Goal: Task Accomplishment & Management: Complete application form

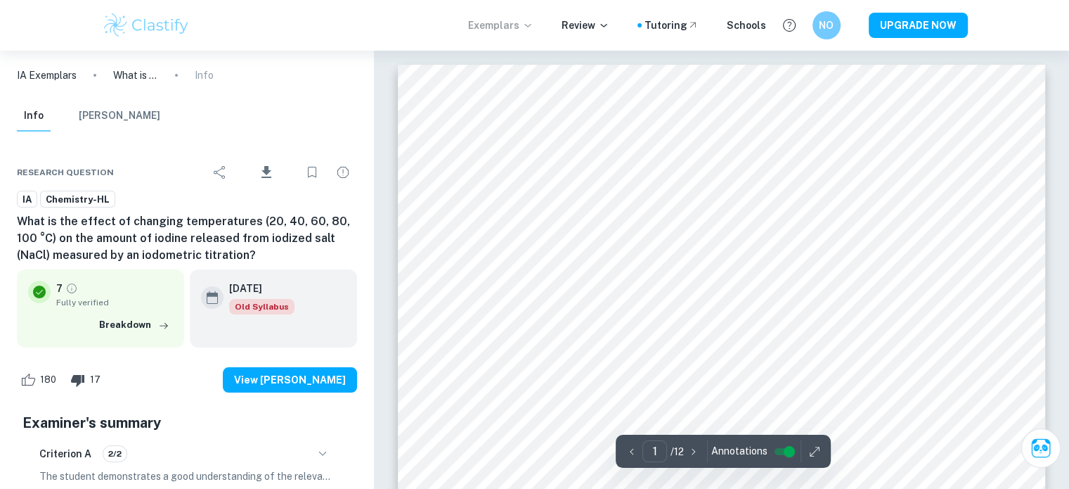
click at [523, 26] on p "Exemplars" at bounding box center [500, 25] width 65 height 15
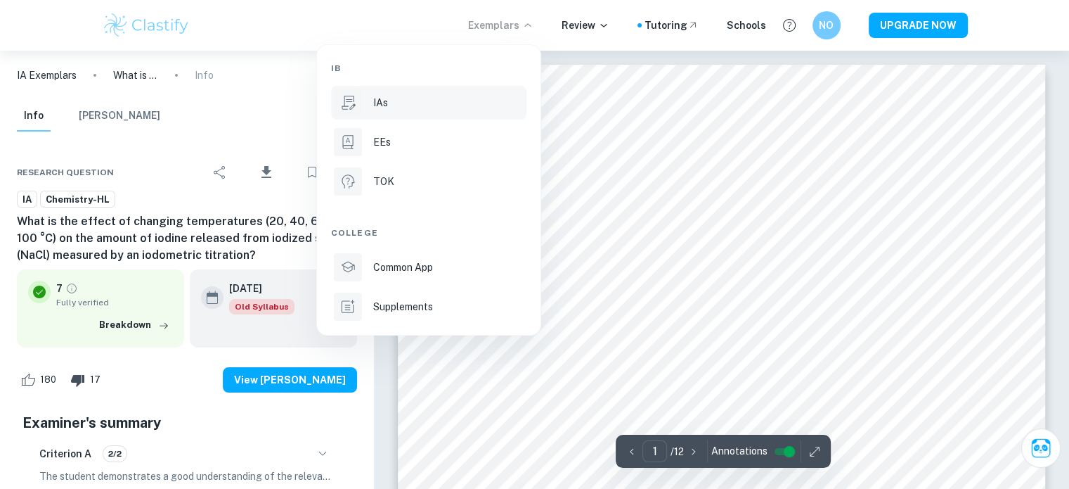
click at [432, 106] on div "IAs" at bounding box center [448, 102] width 150 height 15
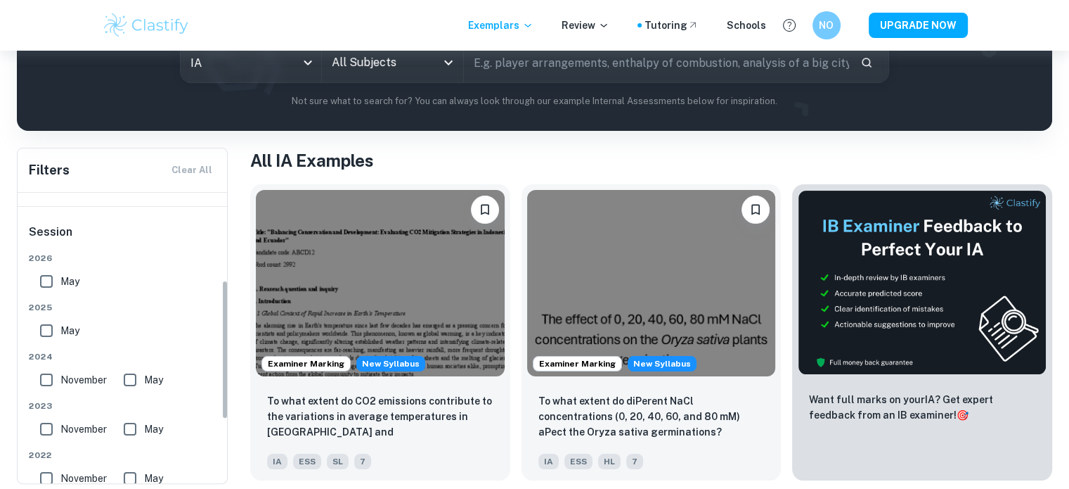
scroll to position [185, 0]
click at [65, 281] on span "May" at bounding box center [69, 280] width 19 height 15
click at [60, 281] on input "May" at bounding box center [46, 280] width 28 height 28
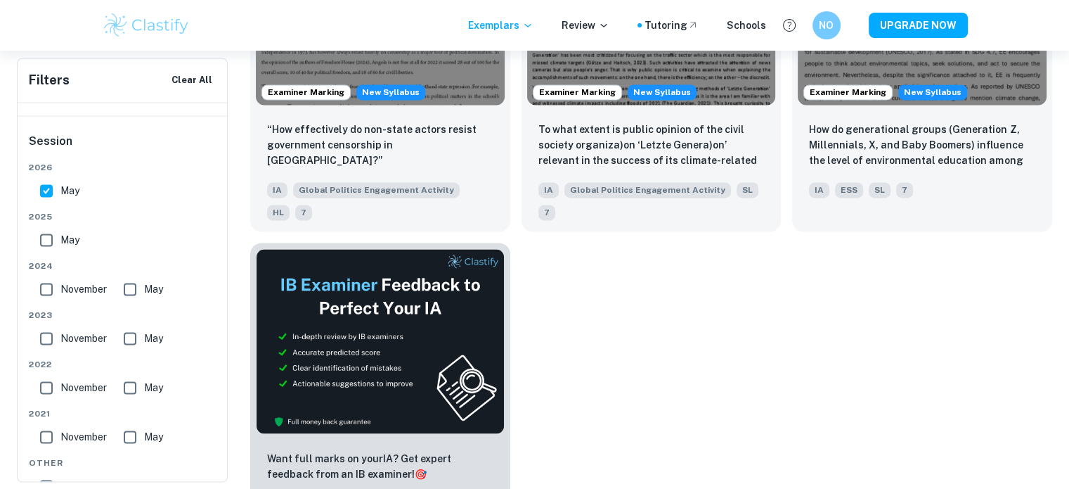
scroll to position [2136, 0]
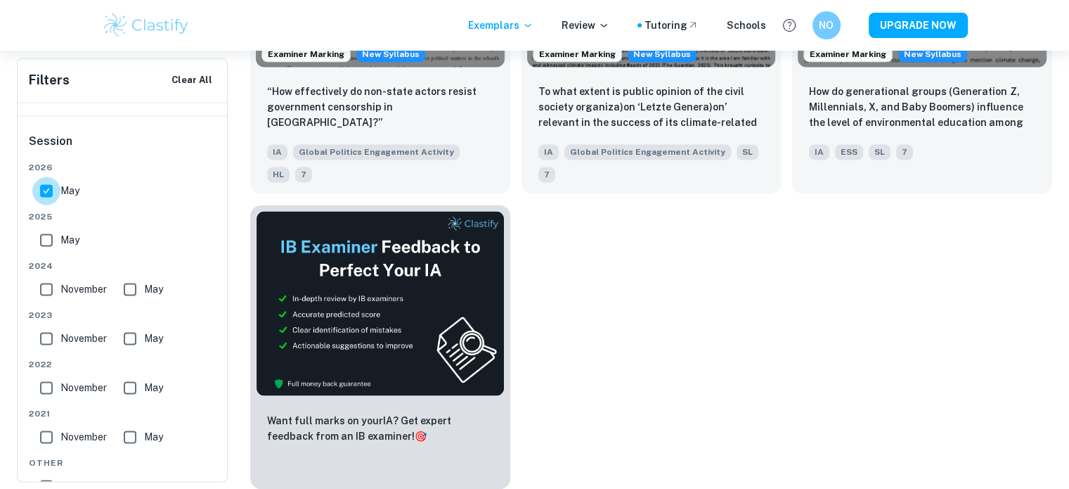
click at [42, 193] on input "May" at bounding box center [46, 190] width 28 height 28
checkbox input "false"
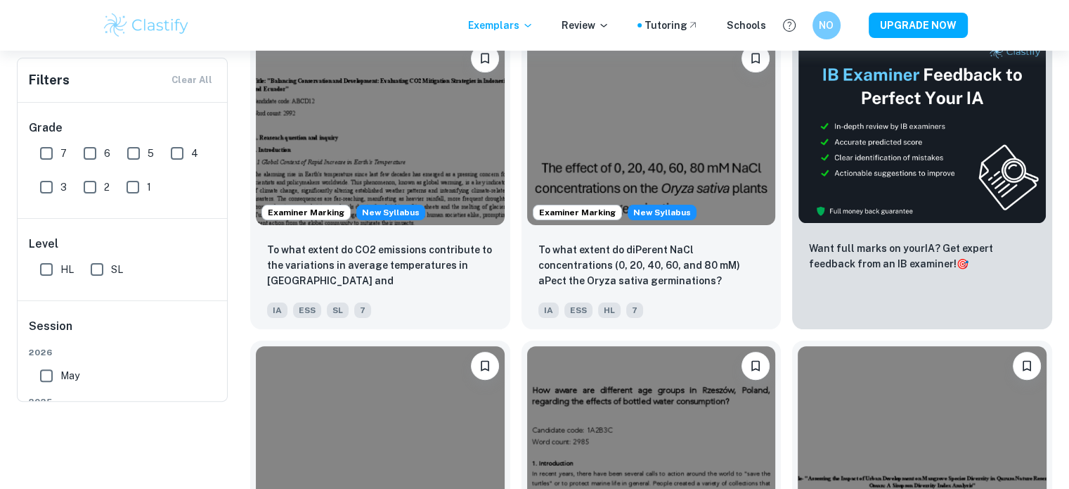
scroll to position [0, 0]
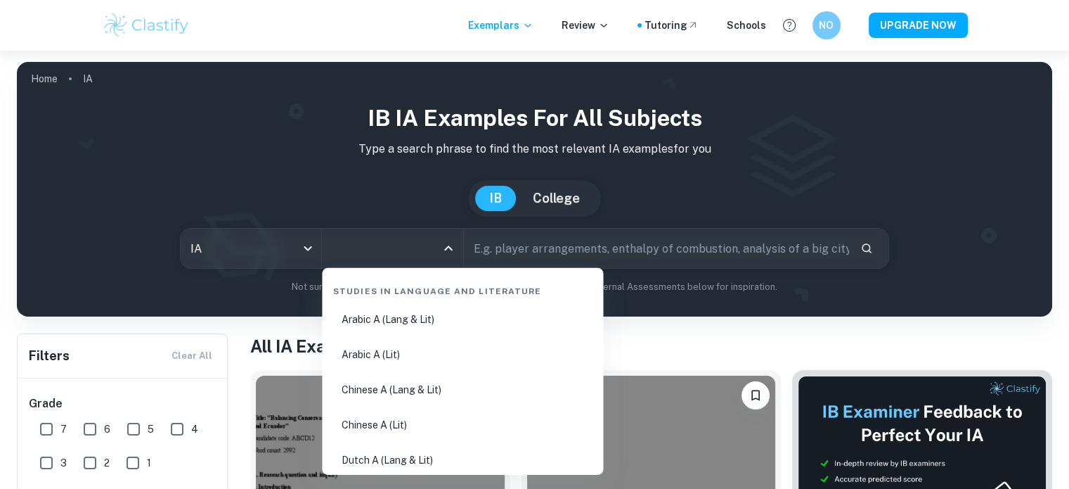
click at [431, 254] on input "All Subjects" at bounding box center [381, 248] width 107 height 27
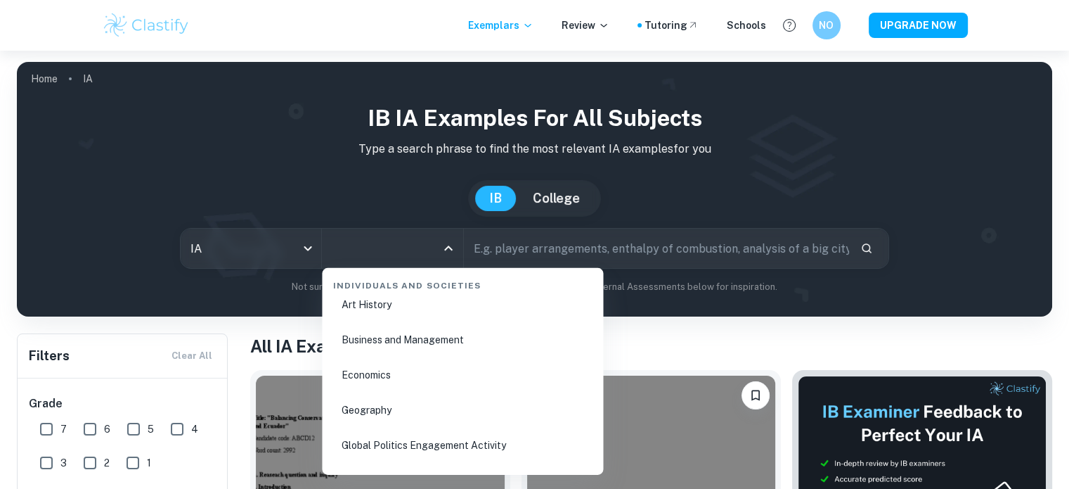
scroll to position [1718, 0]
click at [396, 421] on li "Geography" at bounding box center [463, 412] width 270 height 32
type input "Geography"
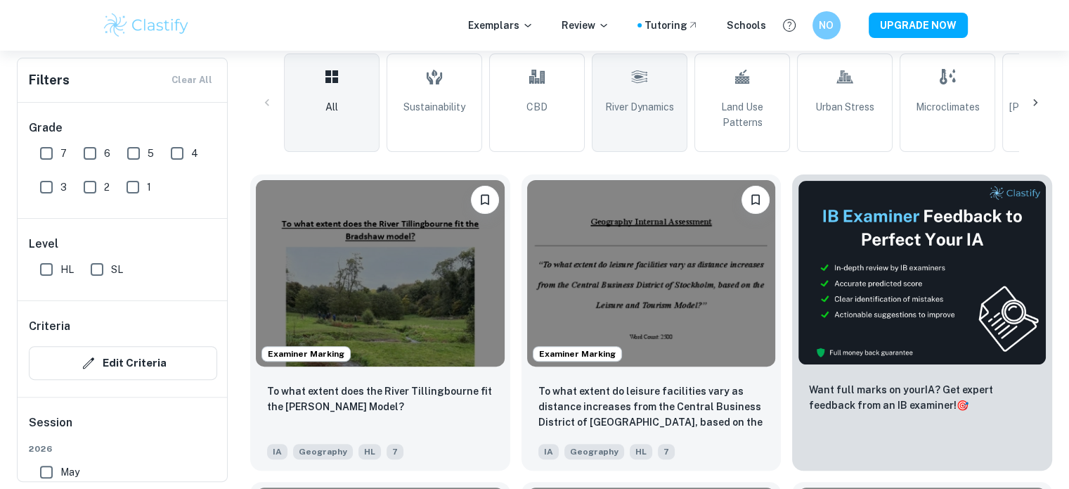
scroll to position [343, 0]
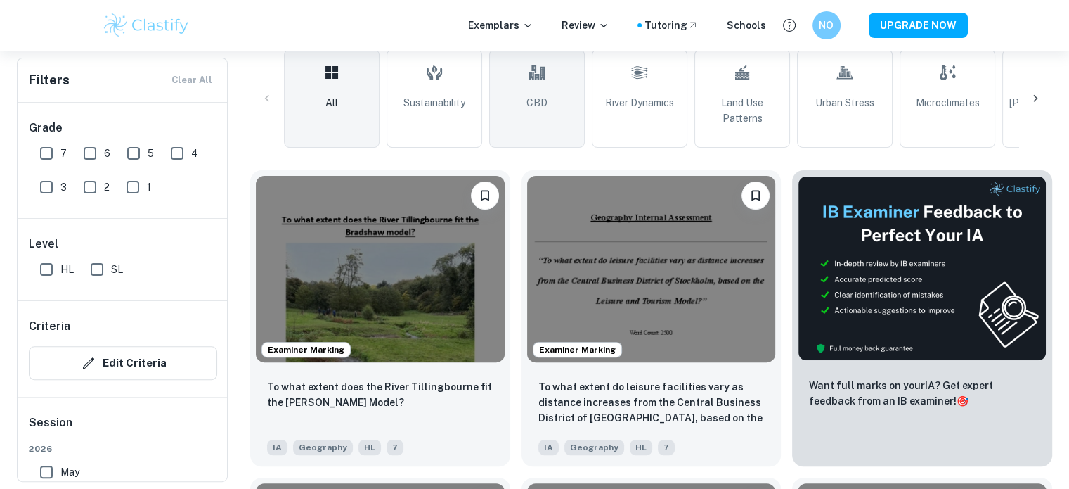
click at [534, 103] on span "CBD" at bounding box center [537, 102] width 21 height 15
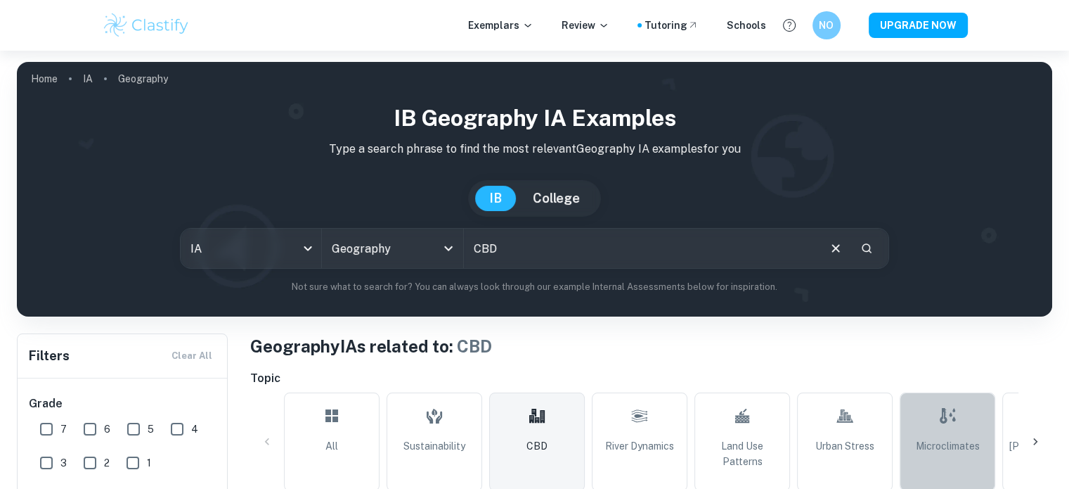
scroll to position [186, 0]
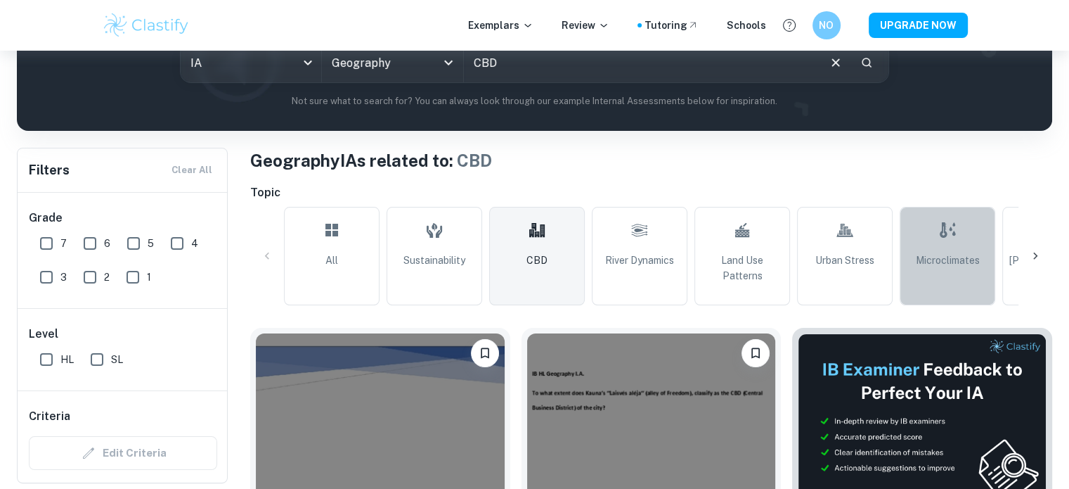
click at [976, 271] on link "Microclimates" at bounding box center [948, 256] width 96 height 98
type input "Microclimates"
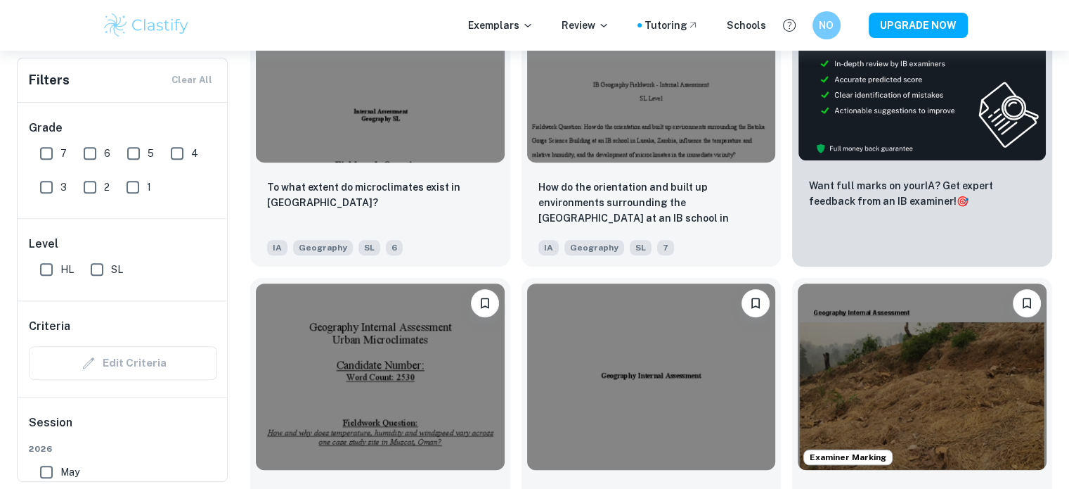
scroll to position [541, 0]
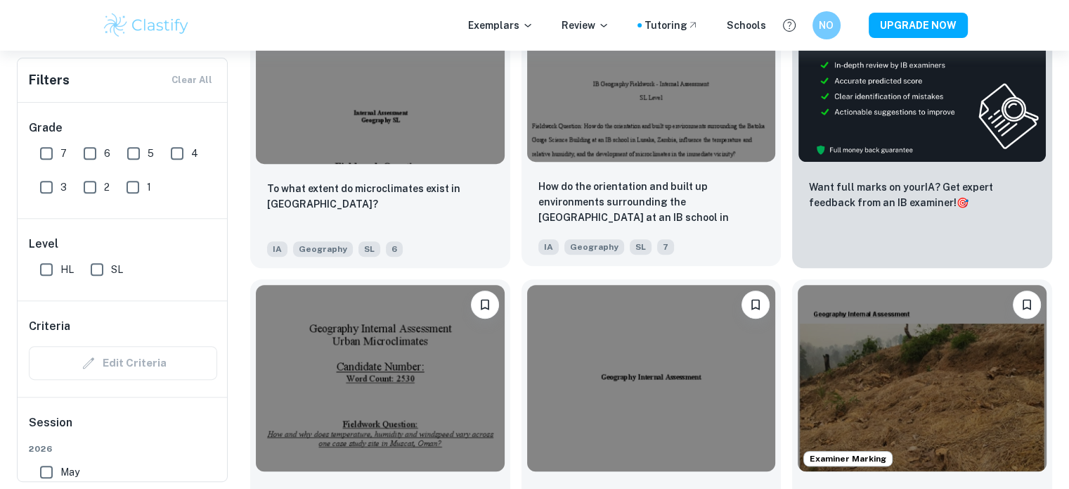
click at [684, 172] on div "How do the orientation and built up environments surrounding the Batoka Gorge S…" at bounding box center [652, 216] width 260 height 98
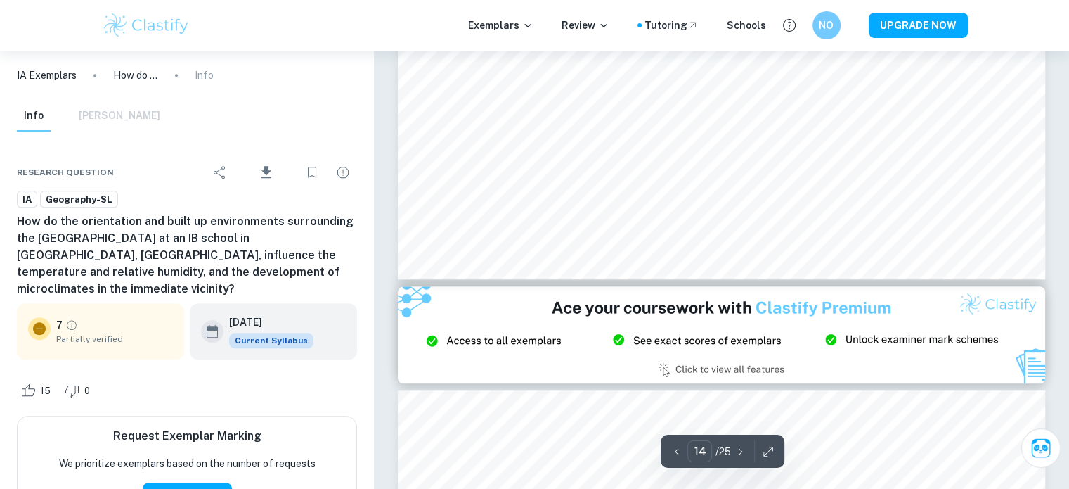
scroll to position [11922, 0]
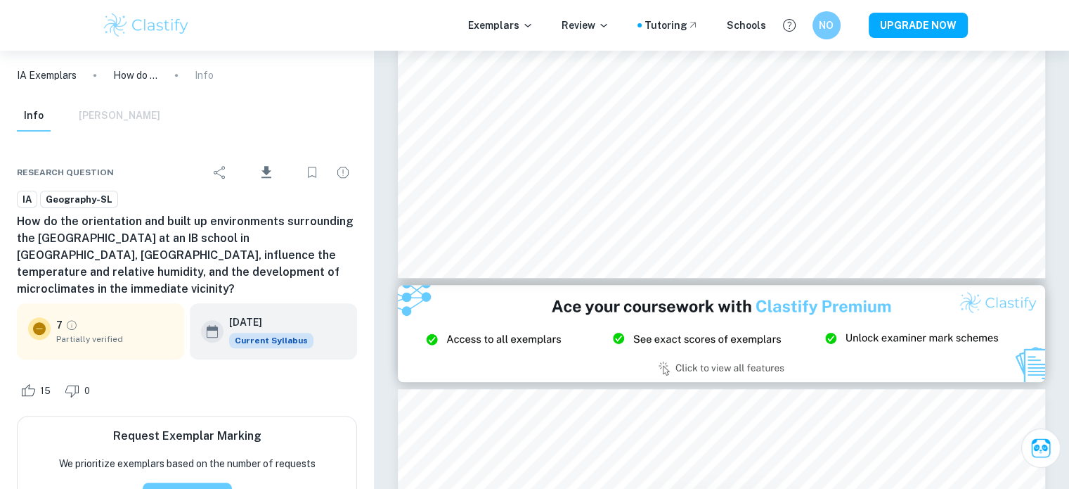
click at [183, 482] on button "Request Now" at bounding box center [187, 494] width 89 height 25
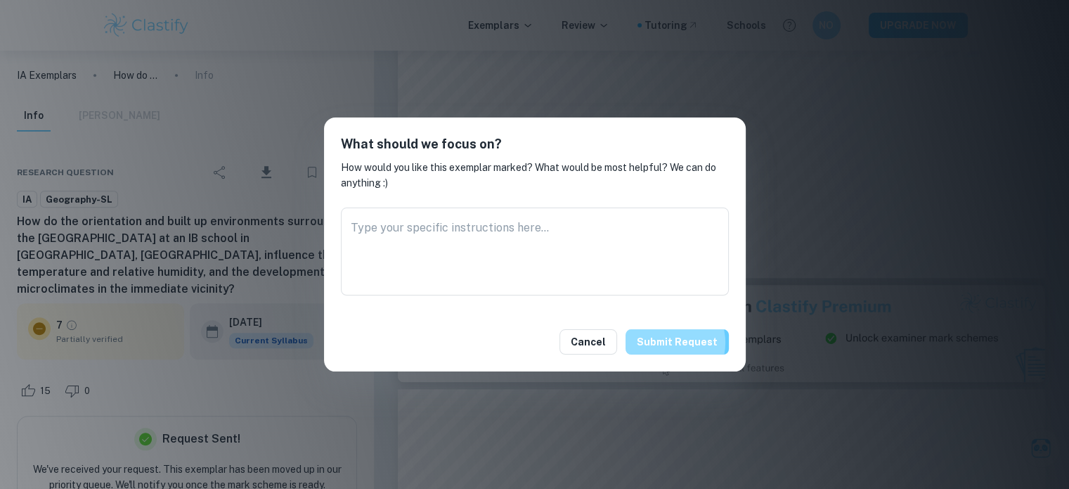
click at [670, 342] on button "Submit request" at bounding box center [677, 341] width 103 height 25
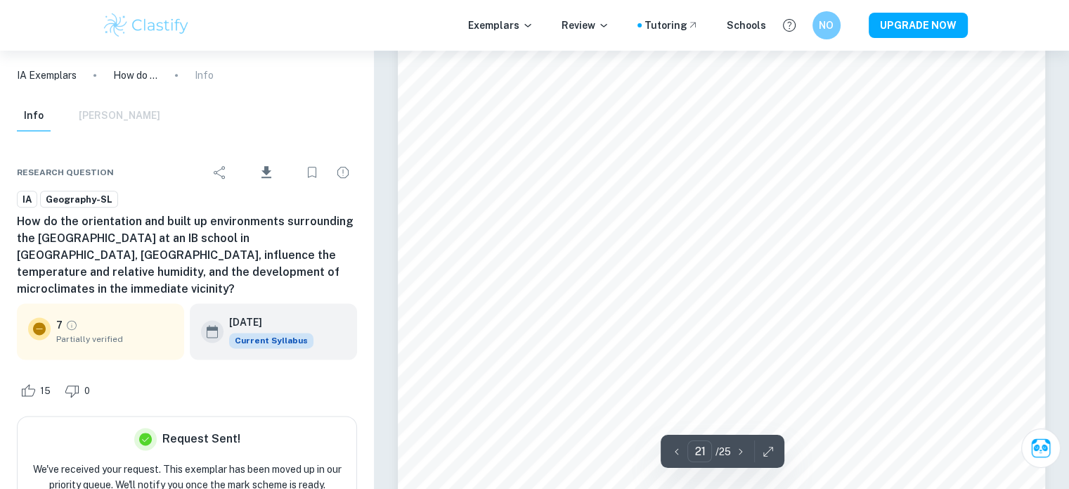
scroll to position [17782, 0]
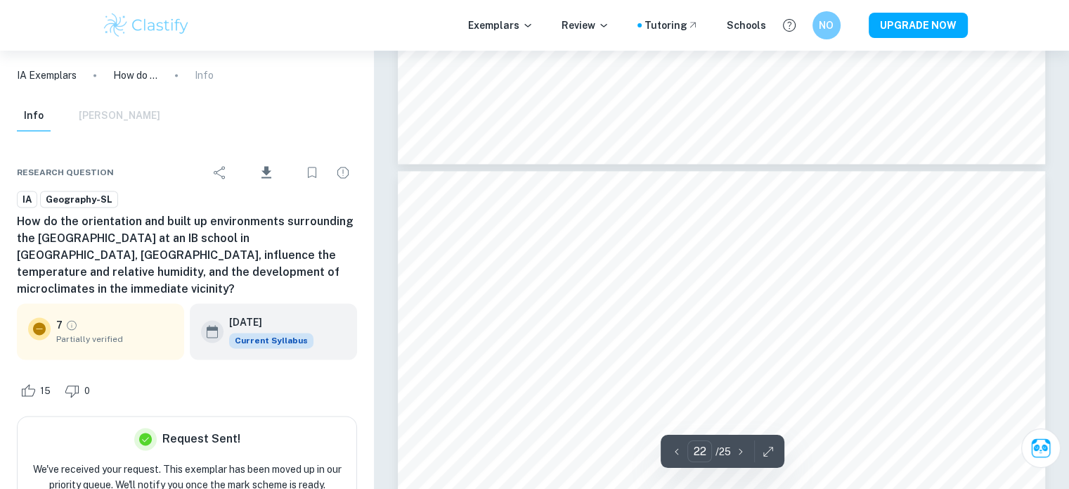
type input "21"
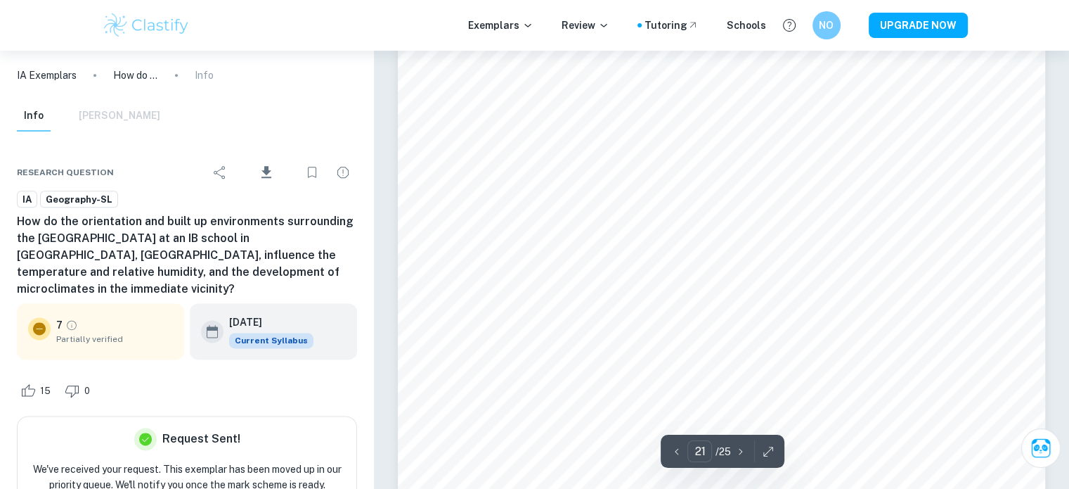
scroll to position [17764, 0]
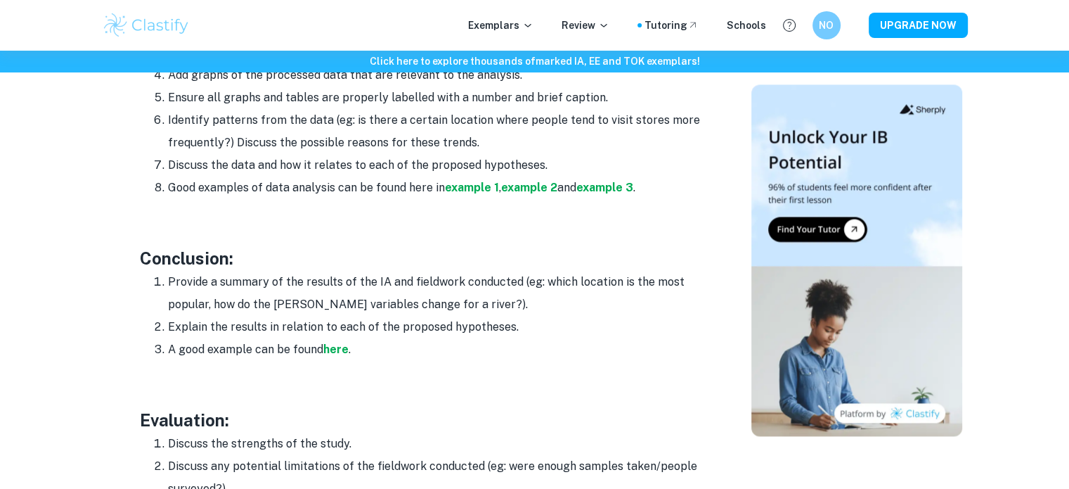
scroll to position [2193, 0]
